Goal: Information Seeking & Learning: Learn about a topic

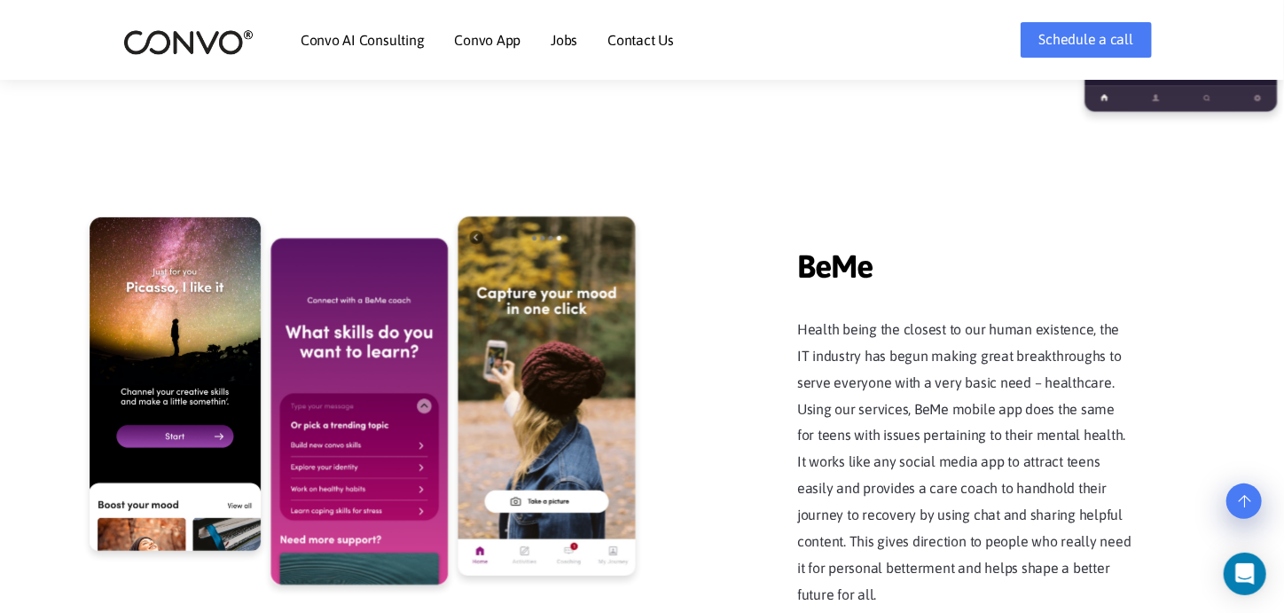
scroll to position [3498, 0]
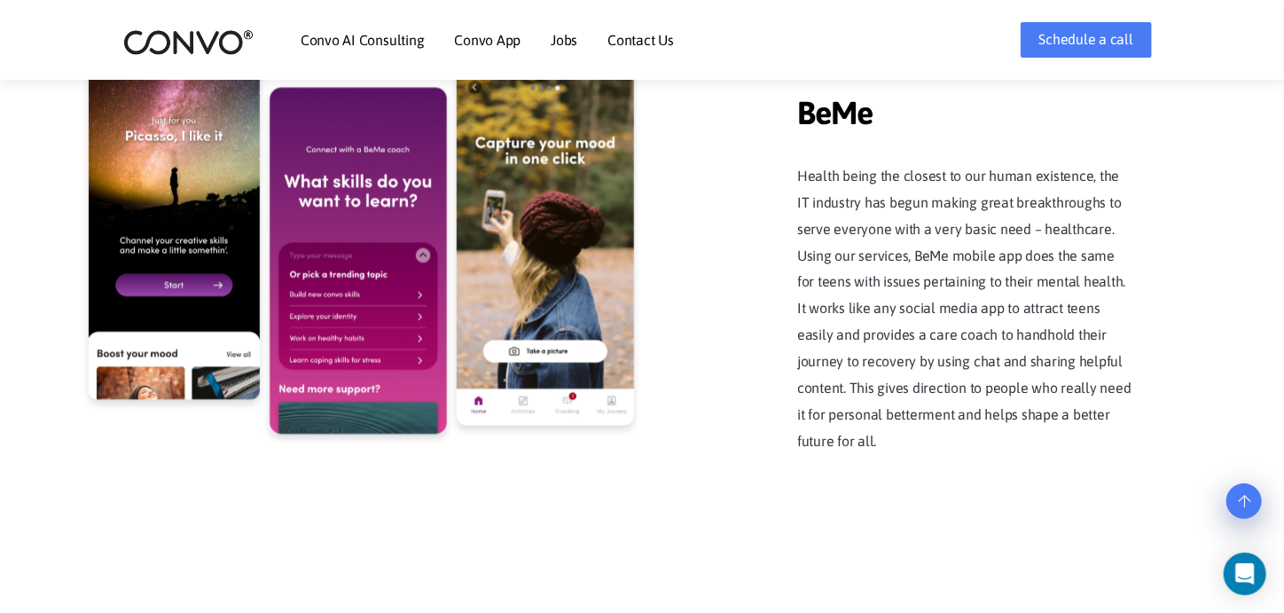
click at [935, 276] on p "Health being the closest to our human existence, the IT industry has begun maki…" at bounding box center [965, 308] width 337 height 291
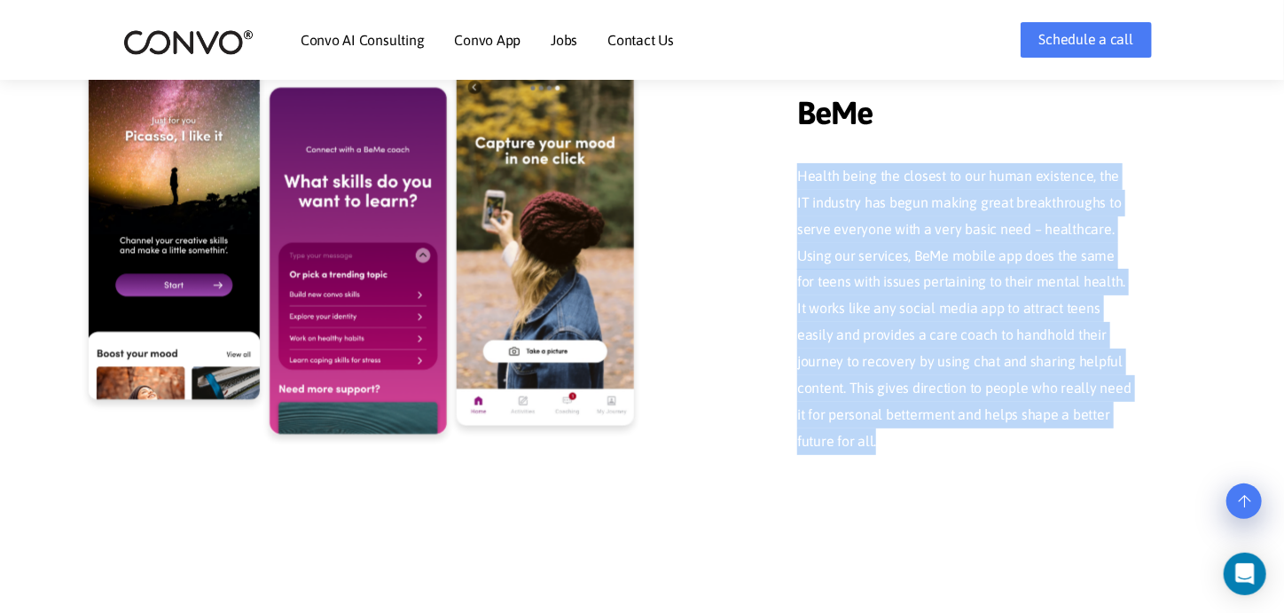
click at [935, 276] on p "Health being the closest to our human existence, the IT industry has begun maki…" at bounding box center [965, 308] width 337 height 291
click at [933, 278] on p "Health being the closest to our human existence, the IT industry has begun maki…" at bounding box center [965, 308] width 337 height 291
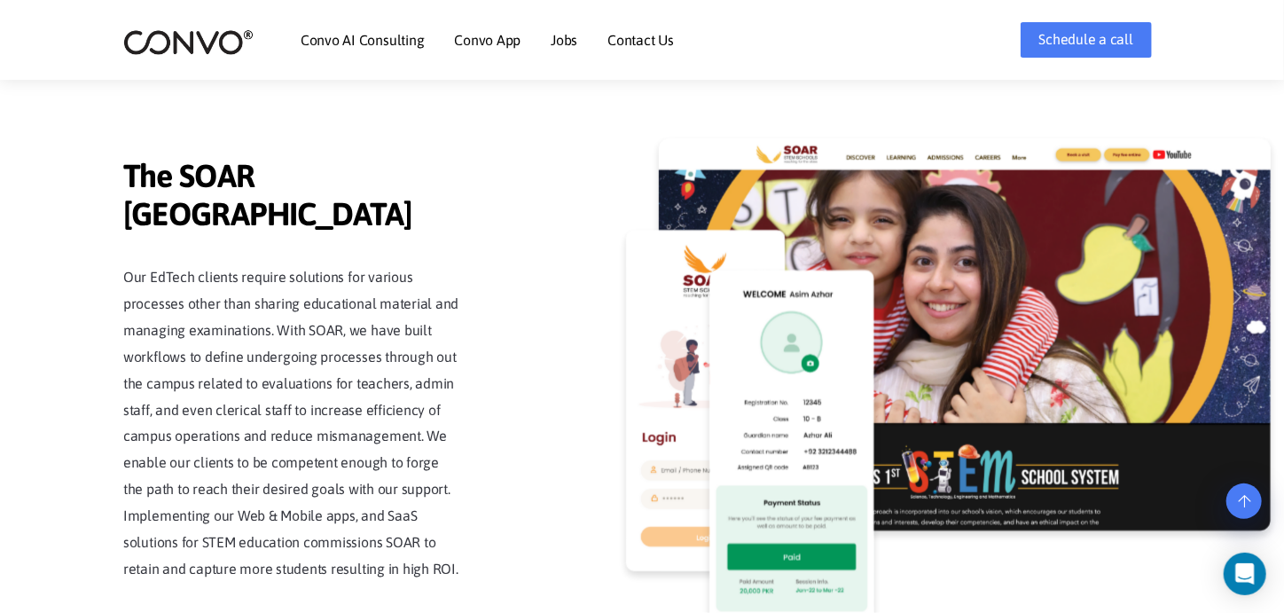
scroll to position [4033, 0]
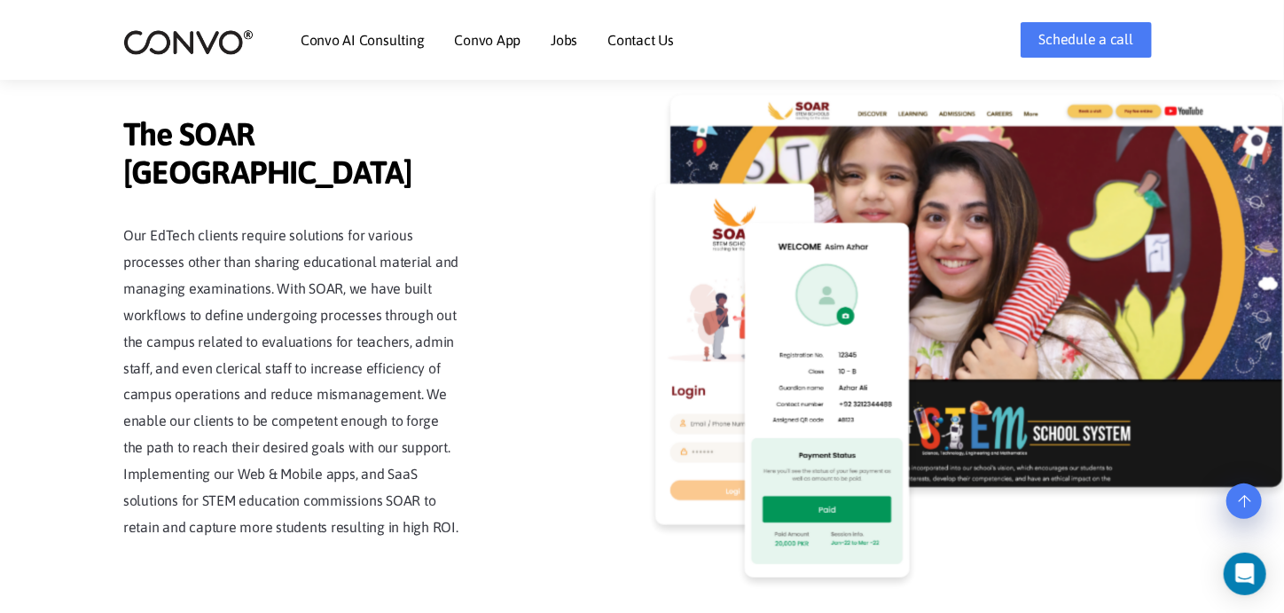
click at [289, 356] on p "Our EdTech clients require solutions for various processes other than sharing e…" at bounding box center [291, 381] width 337 height 317
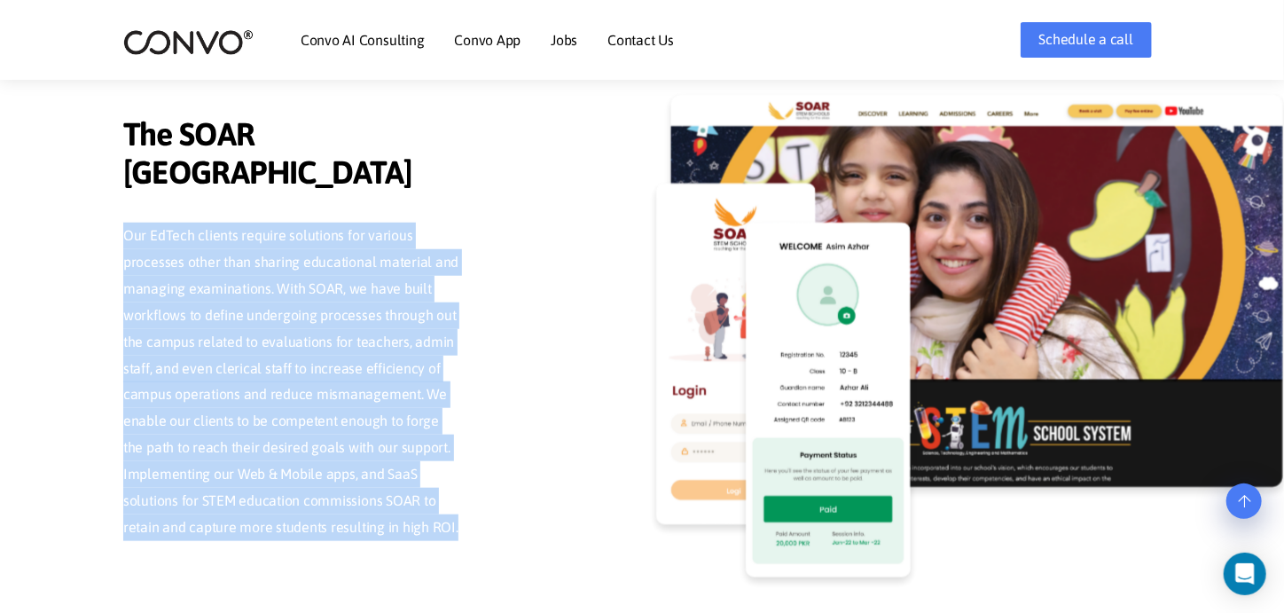
click at [289, 356] on p "Our EdTech clients require solutions for various processes other than sharing e…" at bounding box center [291, 381] width 337 height 317
click at [278, 334] on p "Our EdTech clients require solutions for various processes other than sharing e…" at bounding box center [291, 381] width 337 height 317
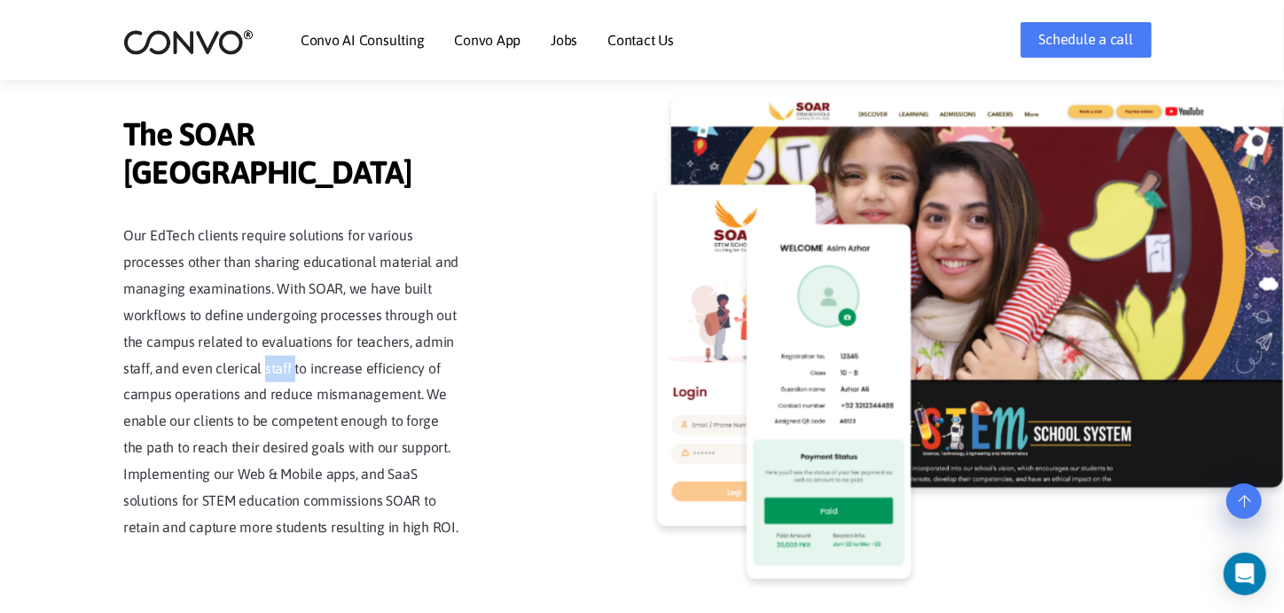
click at [278, 334] on p "Our EdTech clients require solutions for various processes other than sharing e…" at bounding box center [291, 381] width 337 height 317
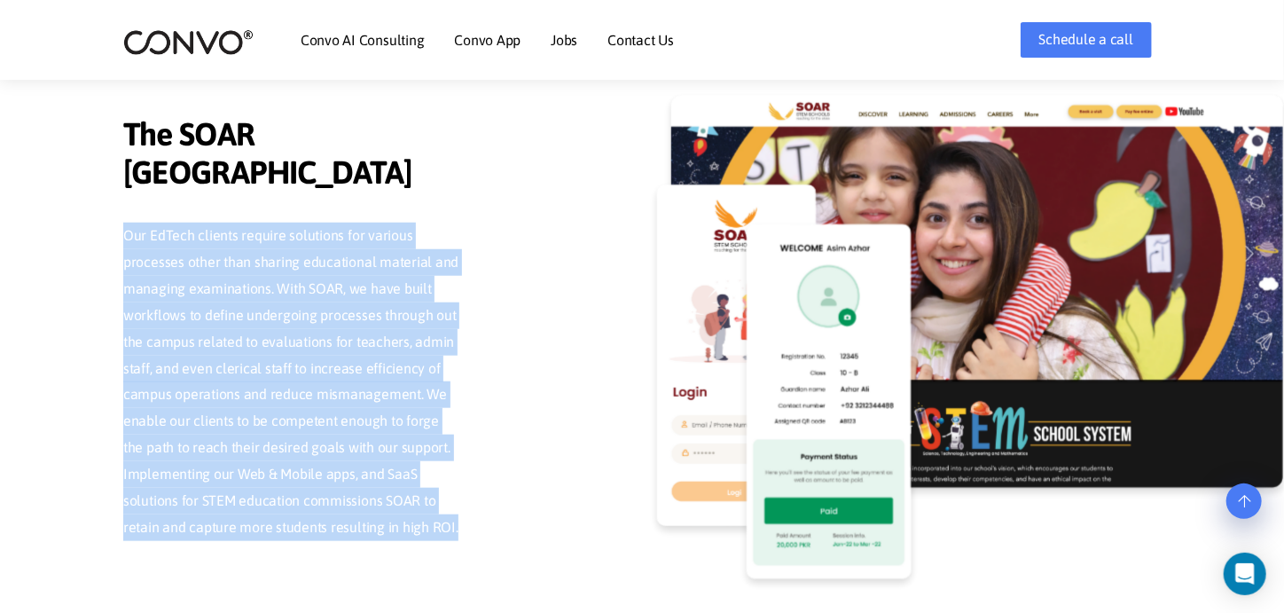
click at [278, 334] on p "Our EdTech clients require solutions for various processes other than sharing e…" at bounding box center [291, 381] width 337 height 317
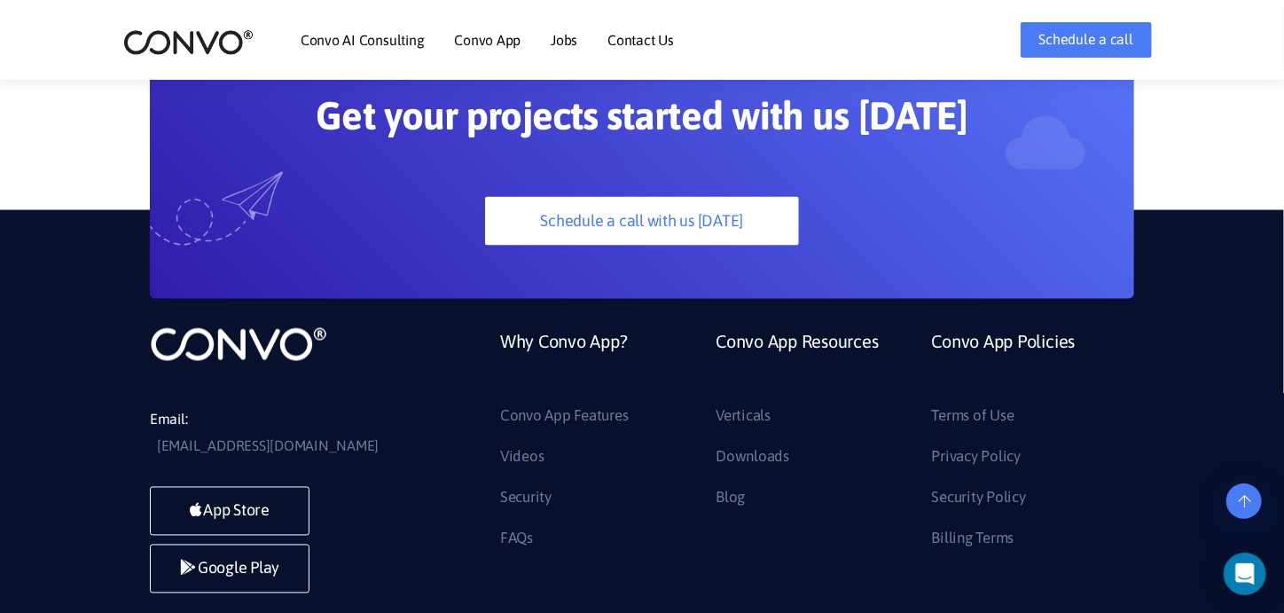
scroll to position [4817, 0]
